Goal: Transaction & Acquisition: Purchase product/service

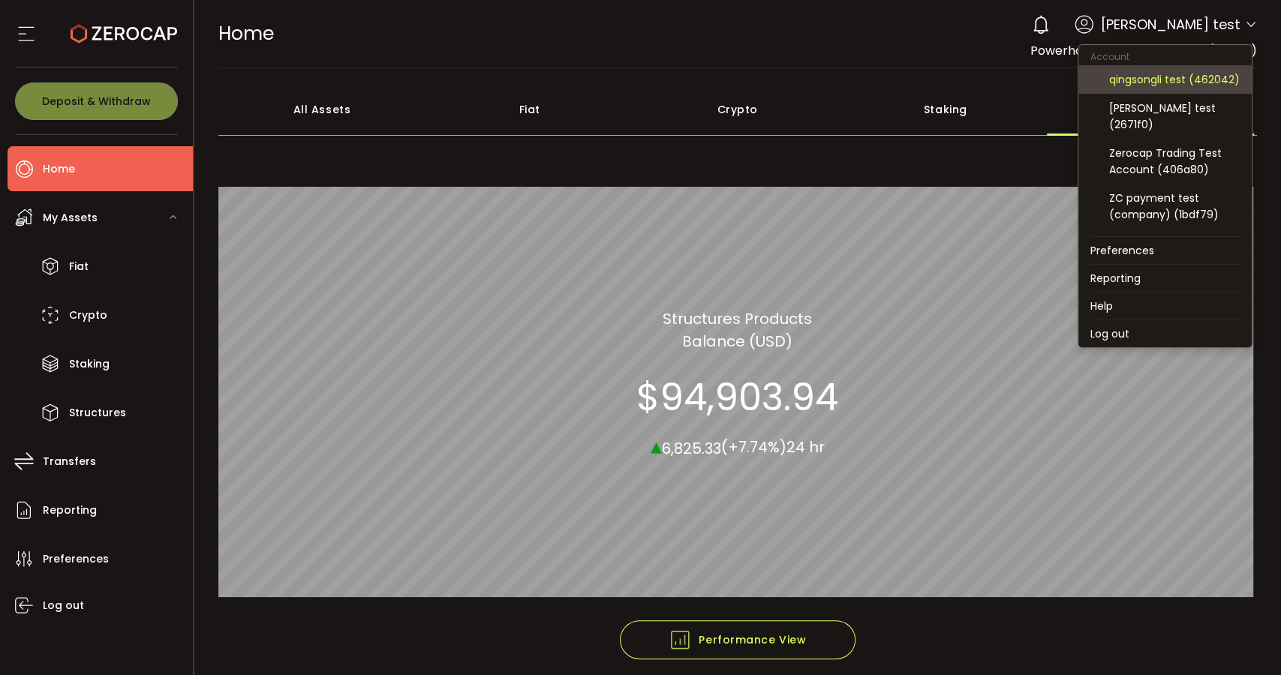
click at [1174, 87] on div "qingsongli test (462042)" at bounding box center [1174, 79] width 131 height 17
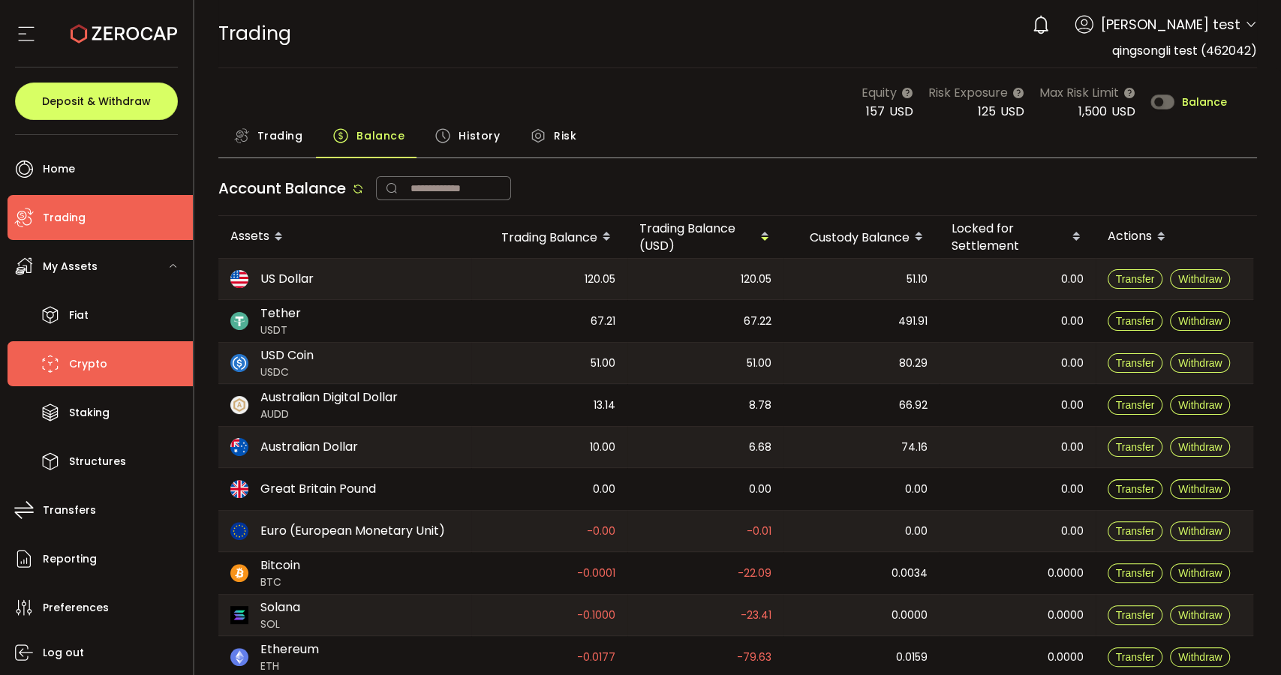
click at [120, 365] on li "Crypto" at bounding box center [100, 363] width 185 height 45
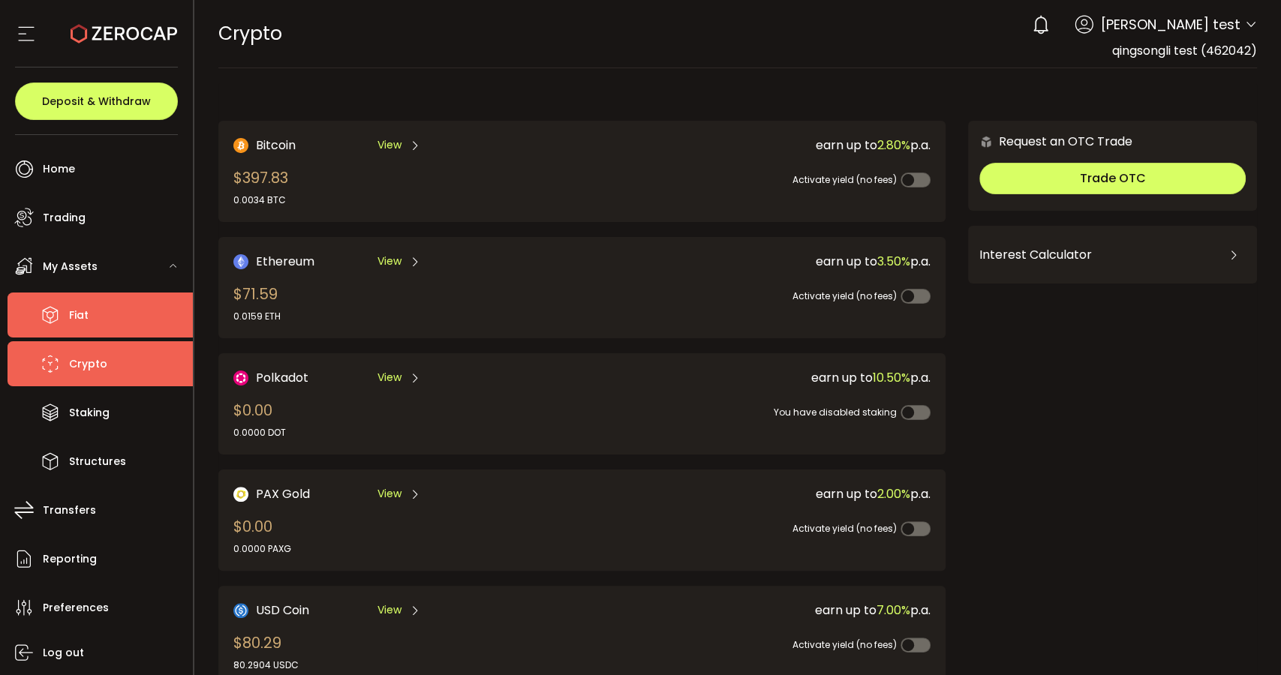
click at [132, 323] on li "Fiat" at bounding box center [100, 315] width 185 height 45
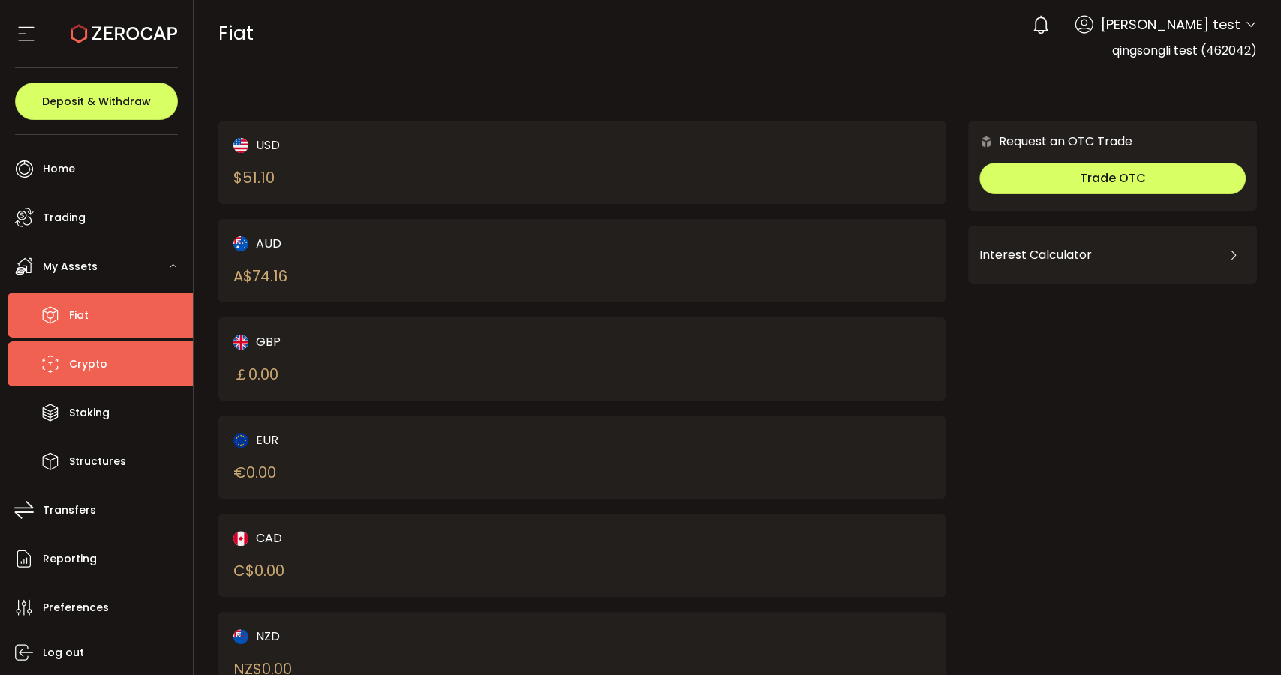
click at [125, 359] on li "Crypto" at bounding box center [100, 363] width 185 height 45
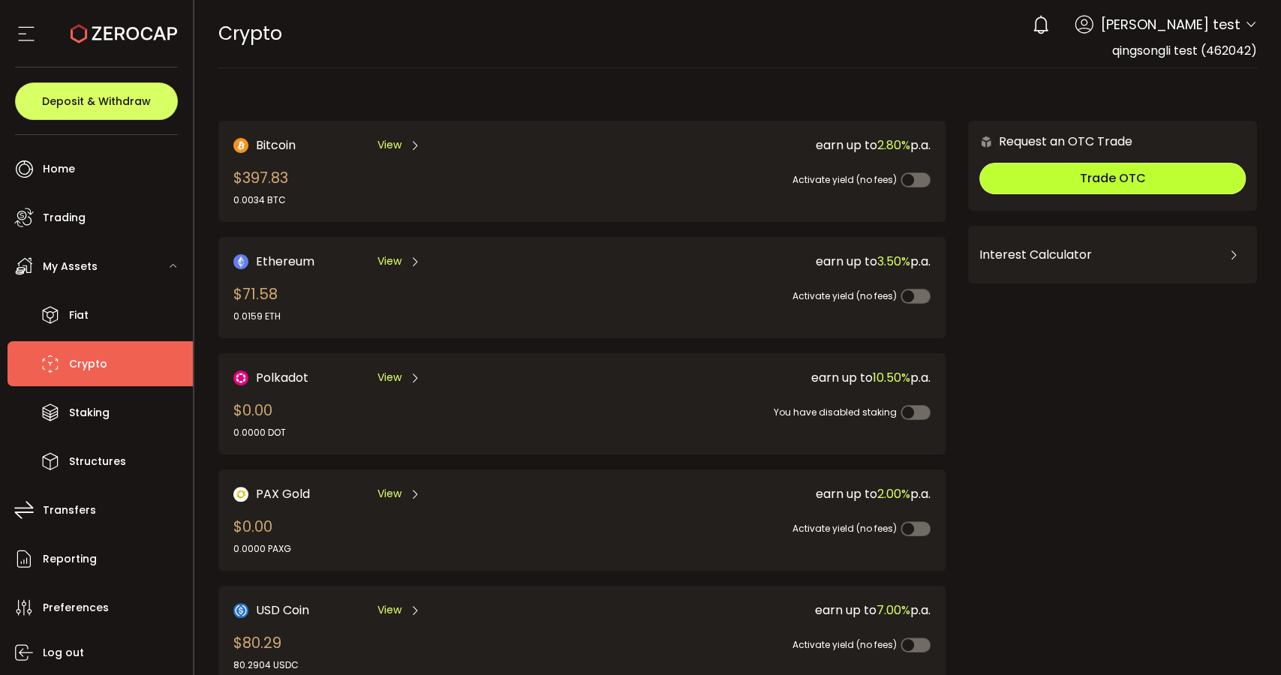
click at [1179, 172] on button "Trade OTC" at bounding box center [1112, 179] width 266 height 32
